Goal: Check status

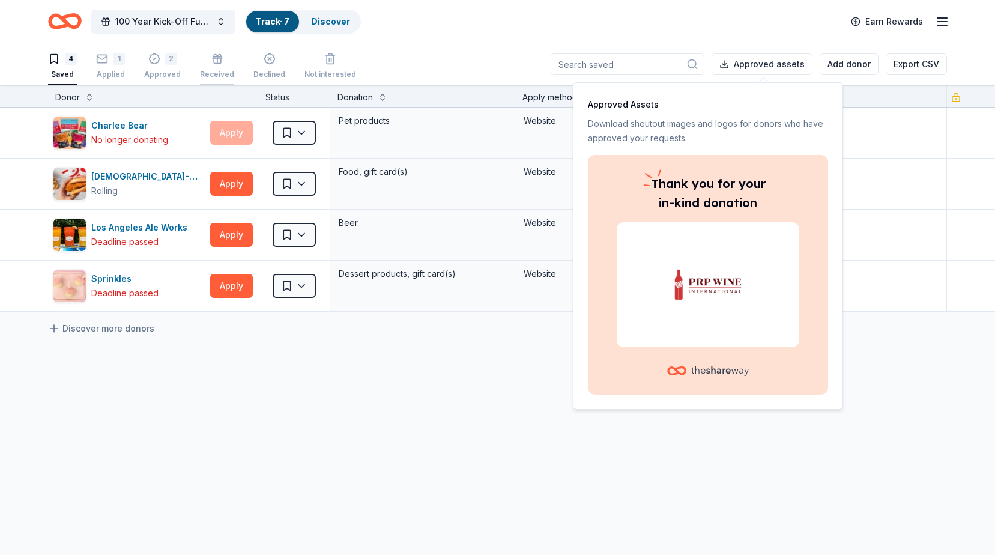
click at [214, 61] on icon "button" at bounding box center [217, 61] width 7 height 5
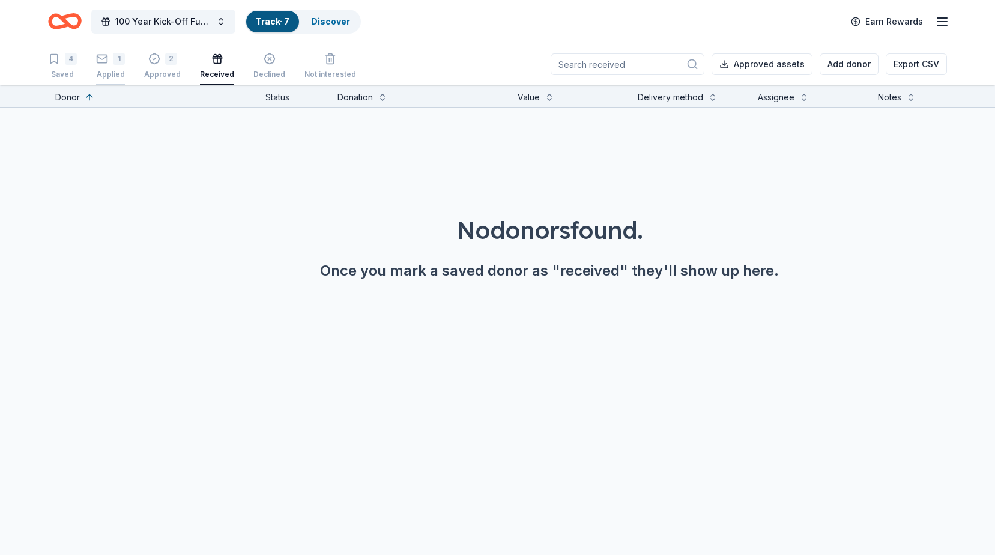
click at [112, 71] on div "Applied" at bounding box center [110, 75] width 29 height 10
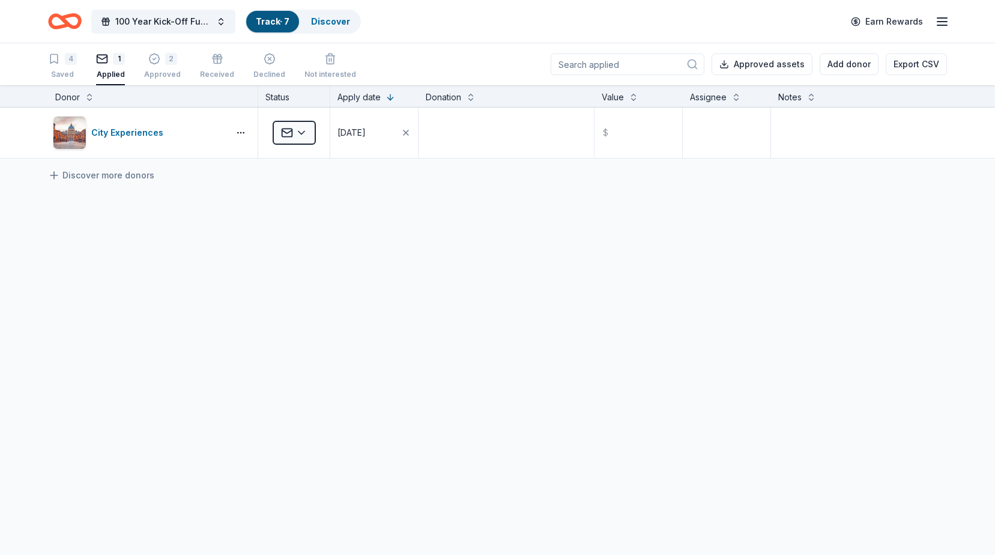
click at [268, 25] on link "Track · 7" at bounding box center [273, 21] width 34 height 10
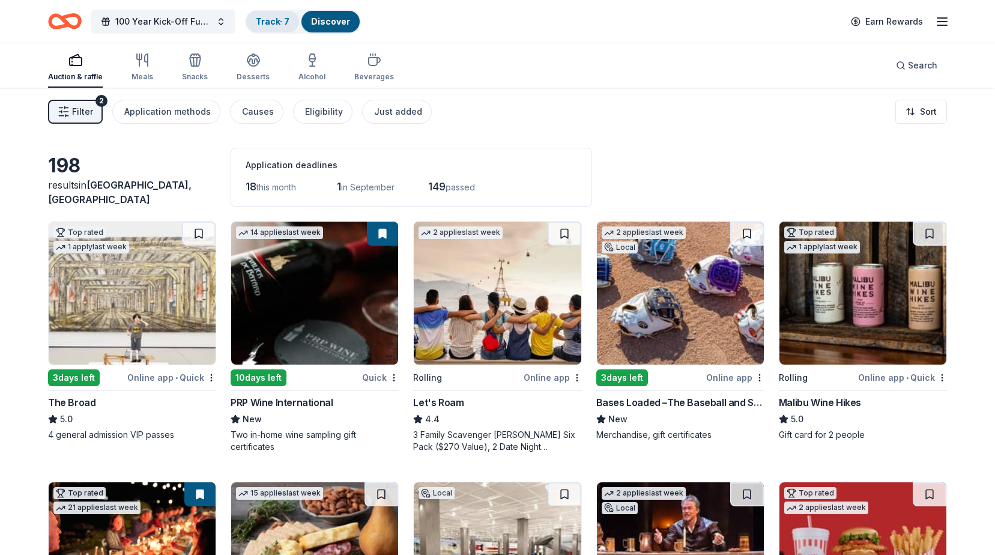
click at [275, 20] on link "Track · 7" at bounding box center [273, 21] width 34 height 10
click at [270, 23] on link "Track · 7" at bounding box center [273, 21] width 34 height 10
click at [114, 169] on div "198" at bounding box center [132, 166] width 168 height 24
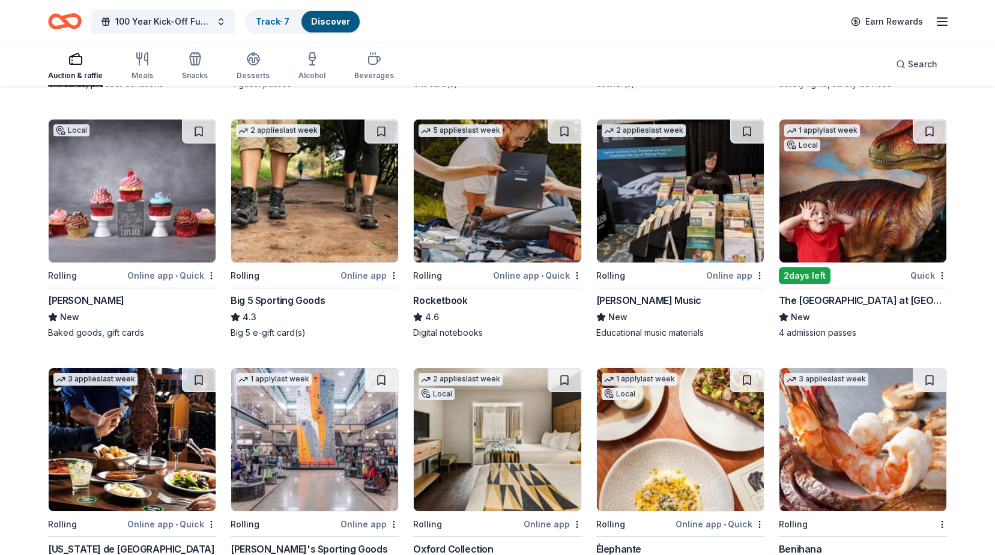
scroll to position [3193, 0]
